Goal: Navigation & Orientation: Find specific page/section

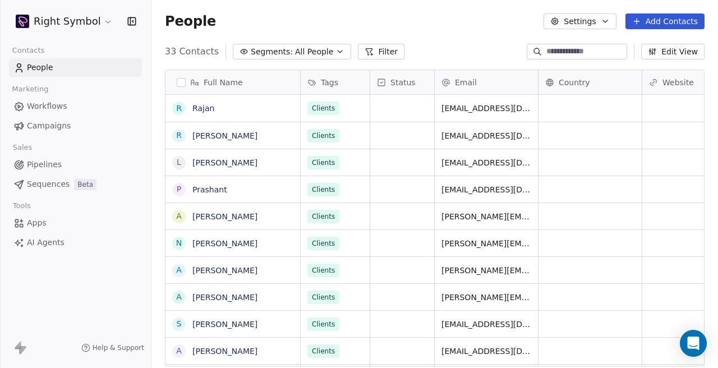
scroll to position [324, 566]
click at [58, 121] on span "Campaigns" at bounding box center [49, 126] width 44 height 12
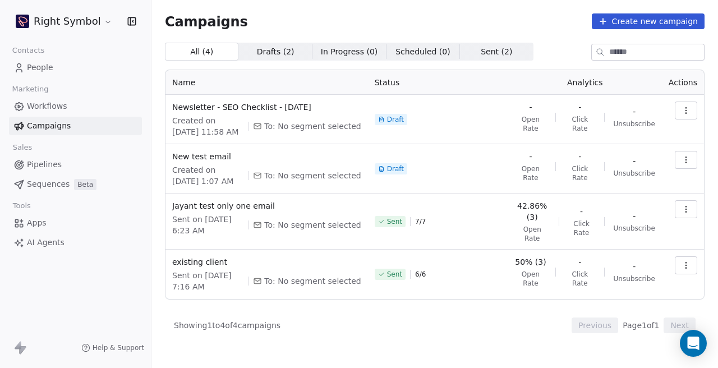
click at [107, 17] on html "Right Symbol Contacts People Marketing Workflows Campaigns Sales Pipelines Sequ…" at bounding box center [359, 184] width 718 height 368
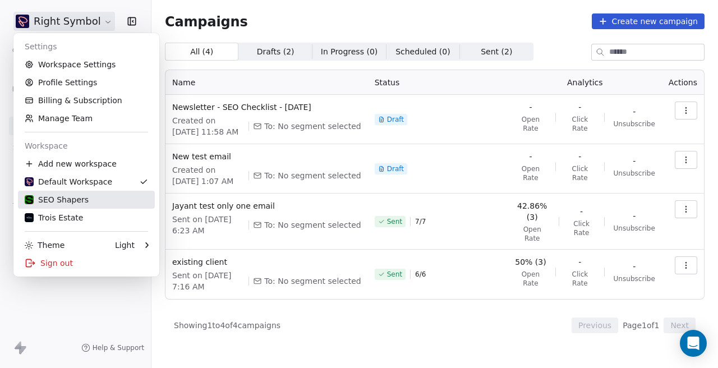
click at [80, 193] on link "SEO Shapers" at bounding box center [86, 200] width 137 height 18
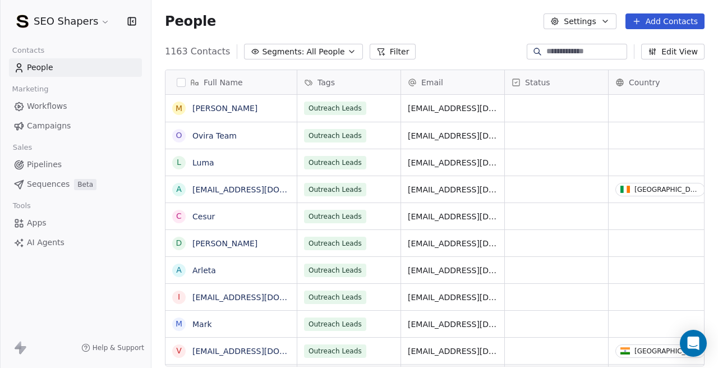
scroll to position [324, 566]
click at [69, 135] on link "Campaigns" at bounding box center [75, 126] width 133 height 19
